Goal: Information Seeking & Learning: Learn about a topic

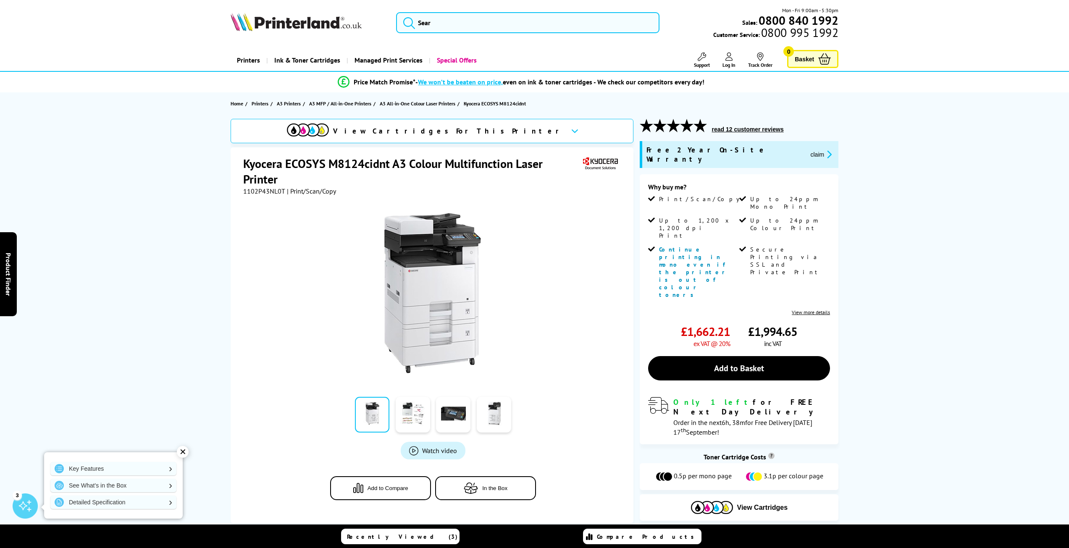
click at [180, 451] on div "✕" at bounding box center [183, 452] width 12 height 12
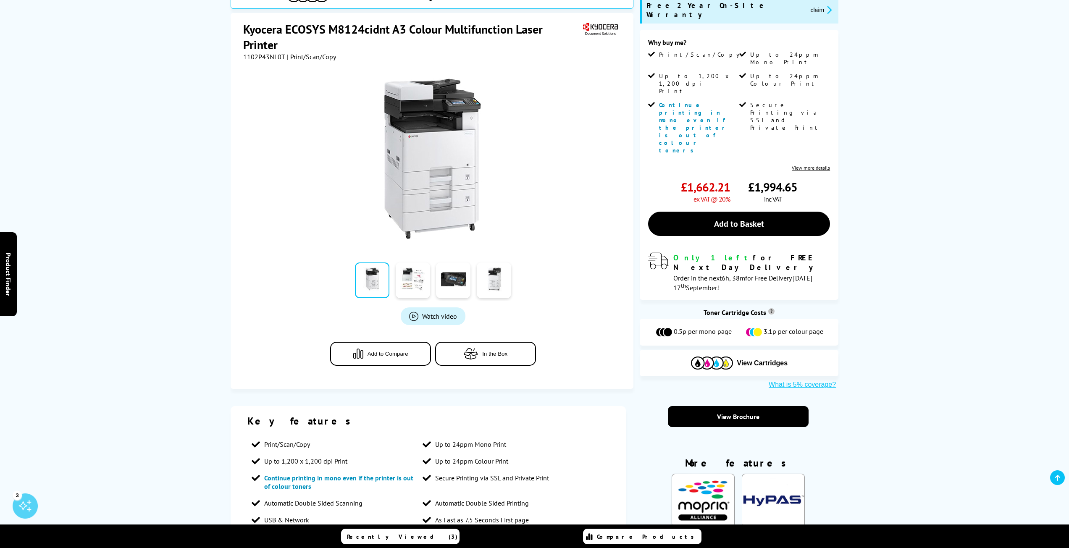
scroll to position [210, 0]
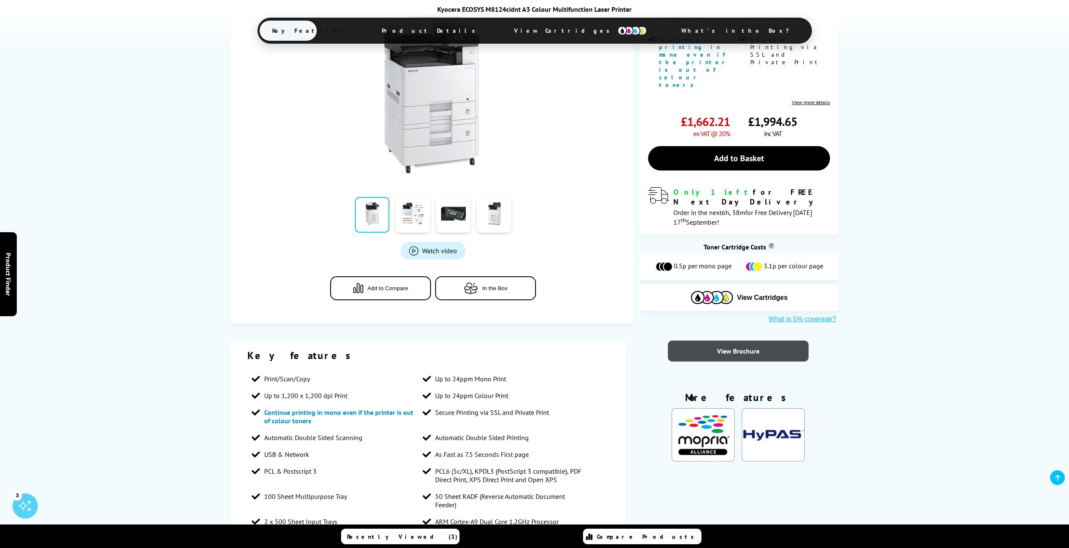
click at [753, 341] on link "View Brochure" at bounding box center [738, 351] width 140 height 21
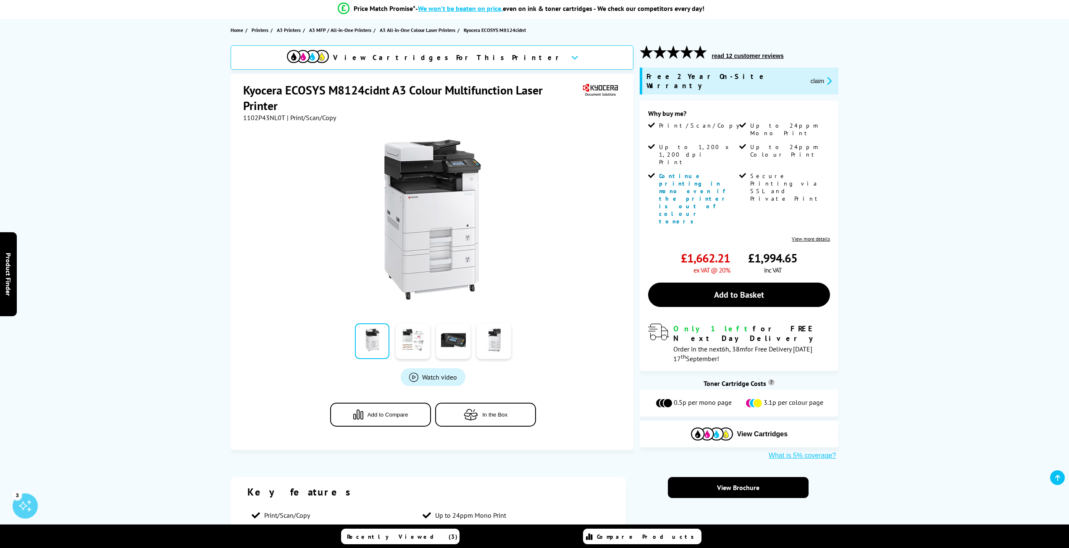
scroll to position [42, 0]
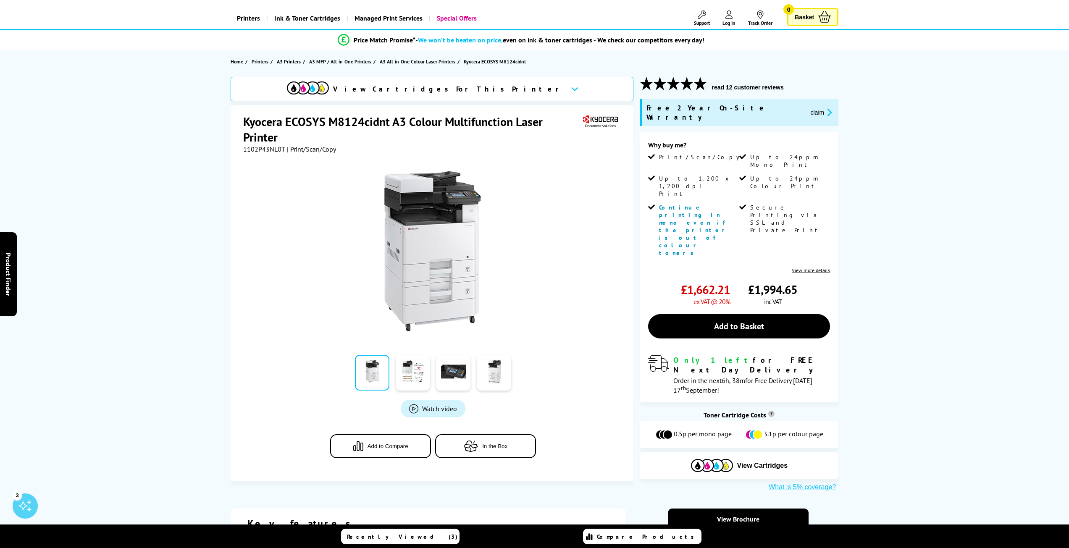
drag, startPoint x: 782, startPoint y: 239, endPoint x: 746, endPoint y: 229, distance: 37.0
click at [746, 282] on div "£1,662.21 ex VAT @ 20% £1,994.65 inc VAT" at bounding box center [739, 294] width 182 height 24
copy div "£1,994.65 inc VAT"
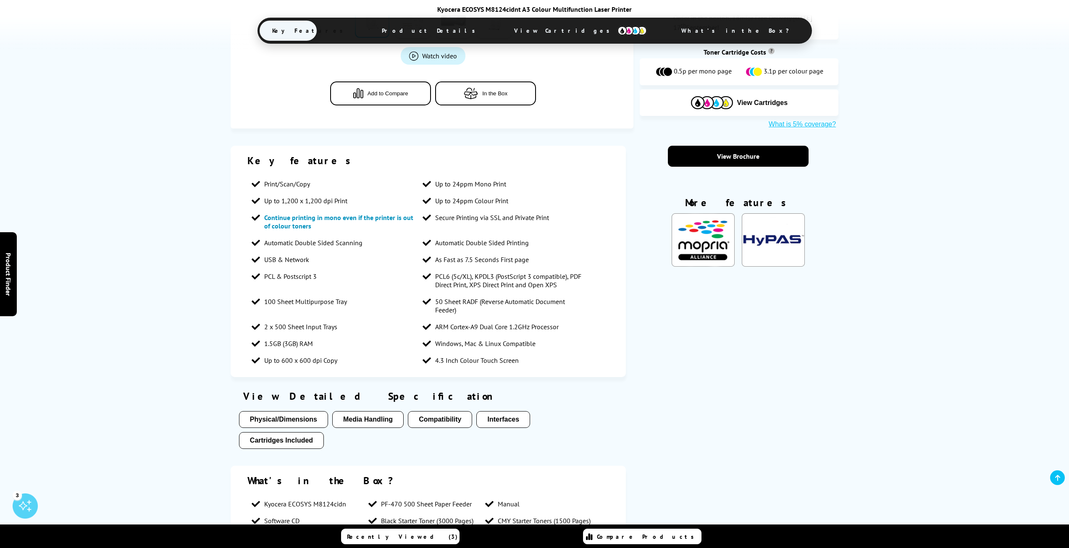
scroll to position [420, 0]
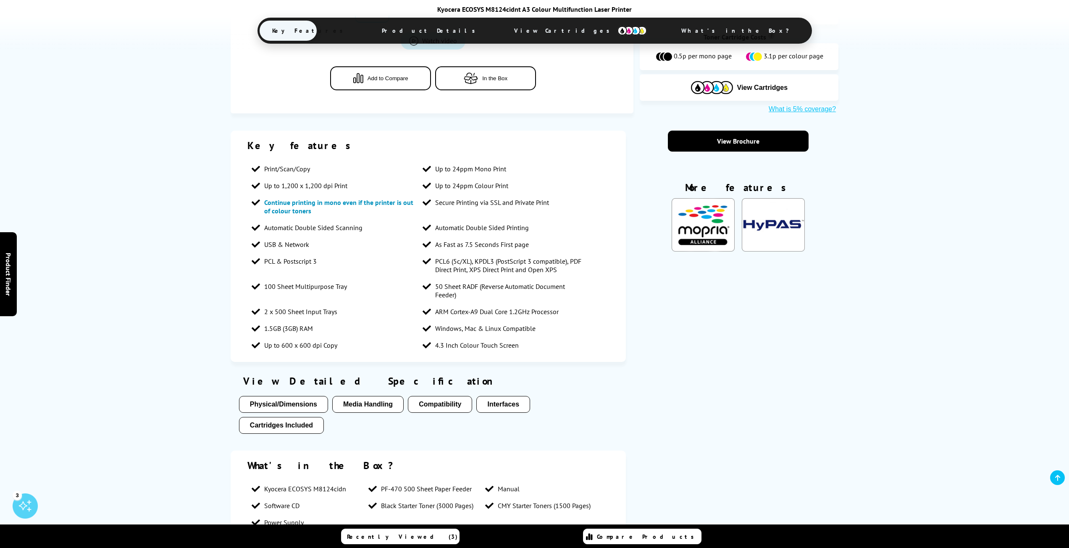
click at [305, 417] on button "Cartridges Included" at bounding box center [281, 425] width 85 height 17
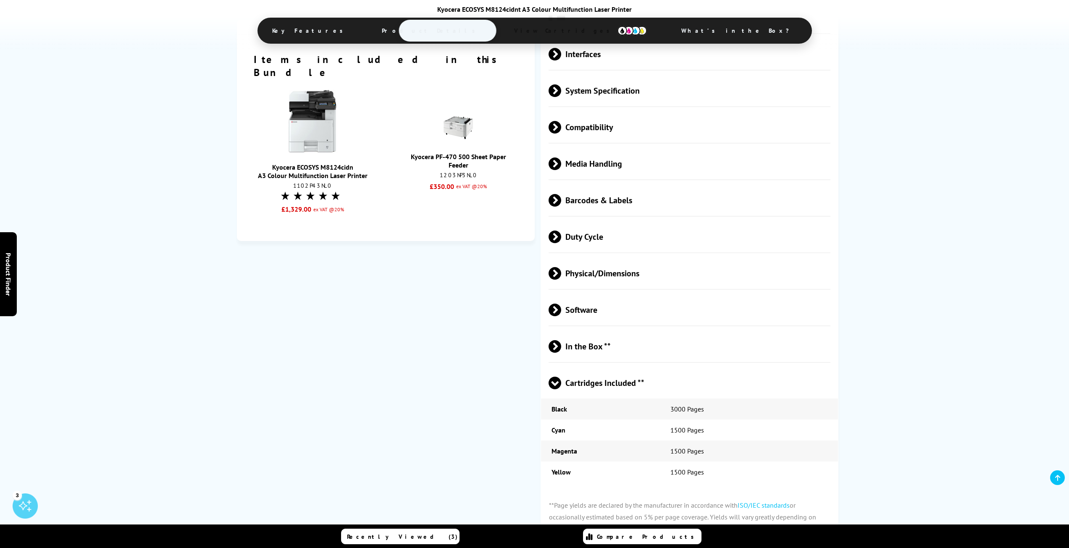
scroll to position [1271, 0]
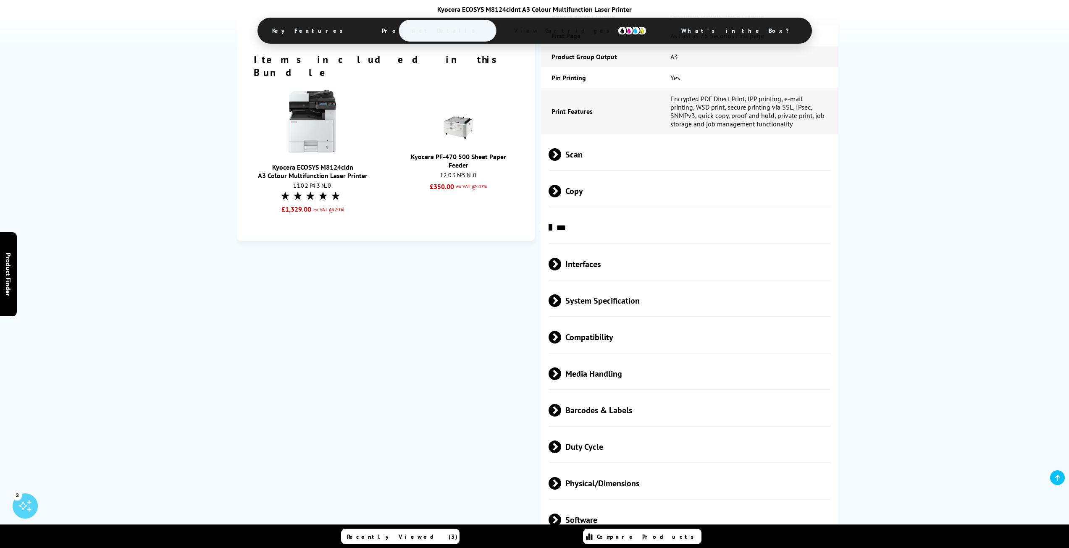
click at [573, 146] on span "Scan" at bounding box center [690, 155] width 282 height 32
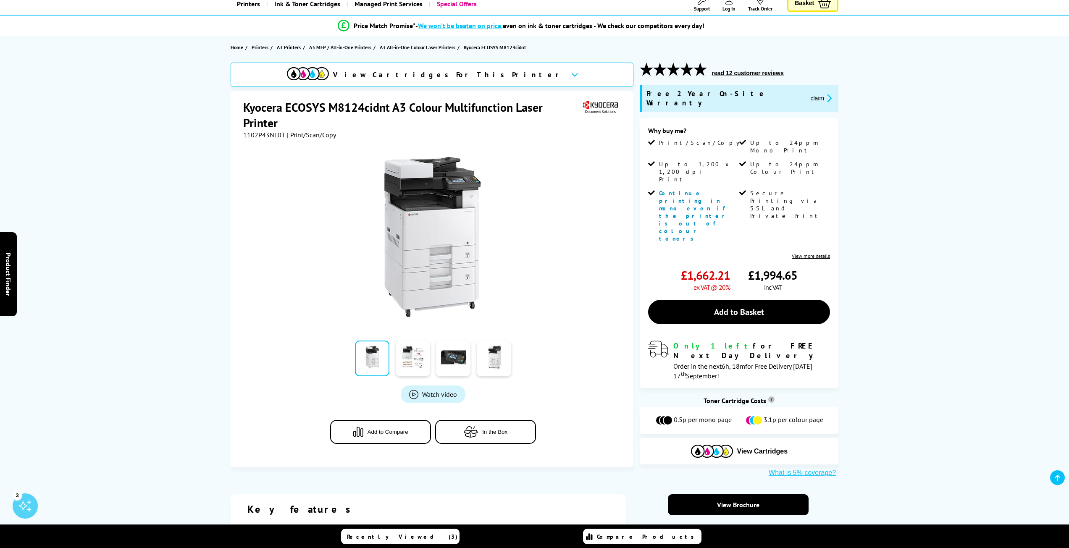
scroll to position [53, 0]
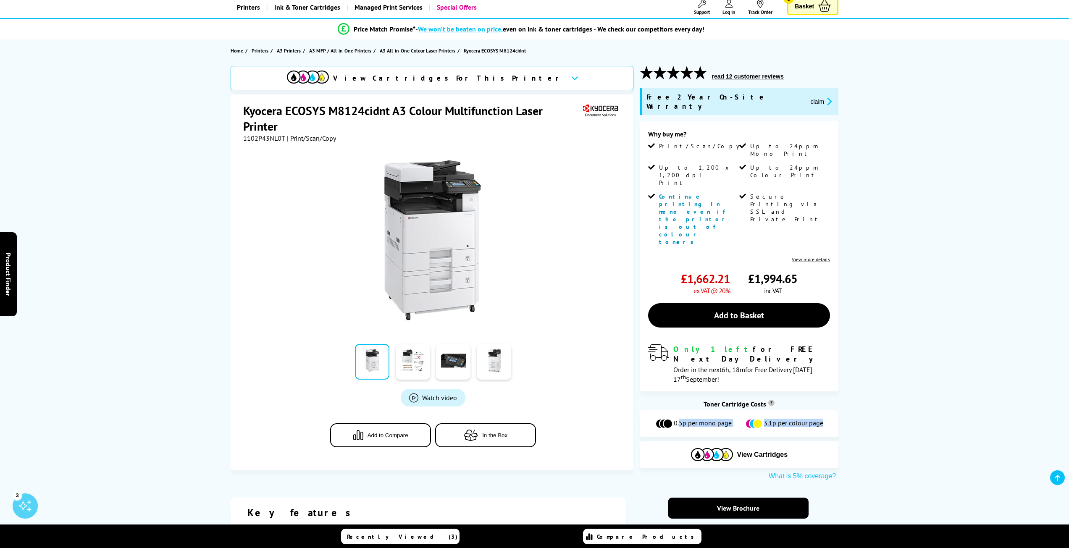
drag, startPoint x: 676, startPoint y: 351, endPoint x: 837, endPoint y: 353, distance: 160.9
click at [837, 410] on div "0.5p per mono page 3.1p per colour page" at bounding box center [739, 423] width 199 height 27
copy div ".5p per mono page 3.1p per colour page"
